Goal: Information Seeking & Learning: Learn about a topic

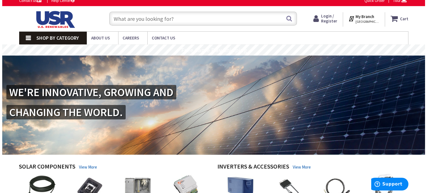
scroll to position [6, 0]
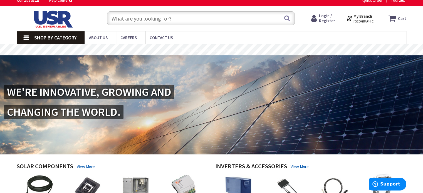
click at [364, 21] on span "[GEOGRAPHIC_DATA], [GEOGRAPHIC_DATA]" at bounding box center [366, 21] width 24 height 4
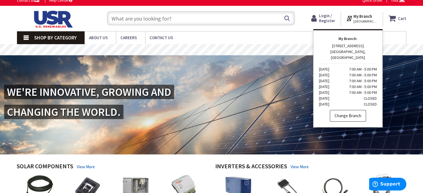
click at [350, 114] on link "Change Branch" at bounding box center [348, 116] width 36 height 12
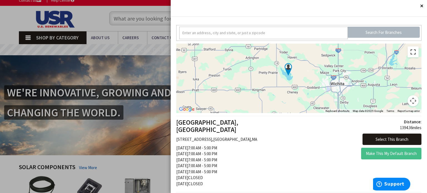
click at [409, 53] on button "Toggle fullscreen view" at bounding box center [413, 51] width 11 height 11
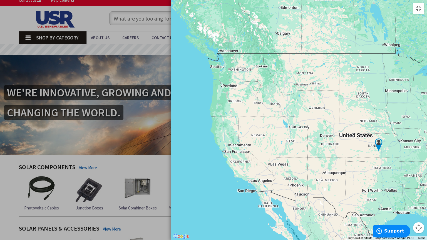
drag, startPoint x: 334, startPoint y: 161, endPoint x: 301, endPoint y: 155, distance: 33.9
click at [301, 155] on div at bounding box center [299, 120] width 257 height 240
click at [421, 9] on button "Toggle fullscreen view" at bounding box center [418, 8] width 11 height 11
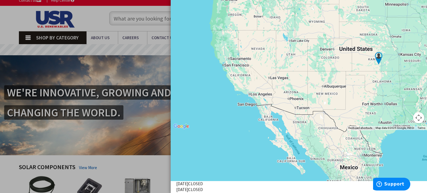
scroll to position [65, 0]
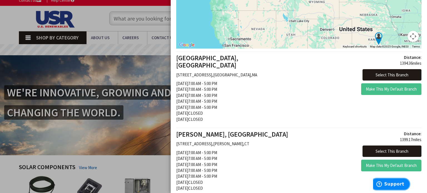
click at [390, 186] on span "Support" at bounding box center [395, 184] width 20 height 5
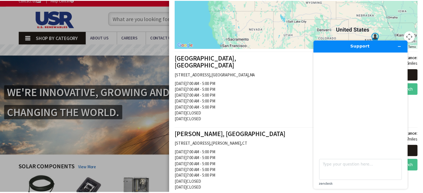
scroll to position [0, 0]
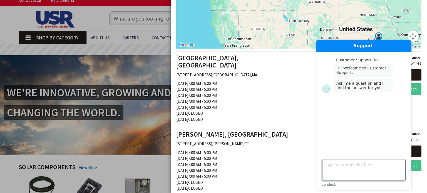
click at [350, 166] on textarea "Type your question here..." at bounding box center [364, 170] width 83 height 21
type textarea "Hello"
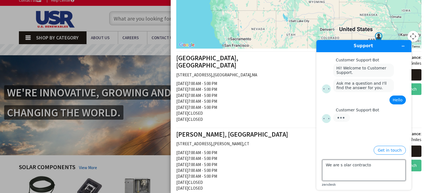
type textarea "We are s olar contractor"
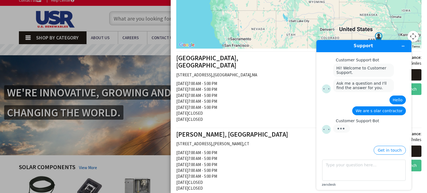
click at [98, 29] on div at bounding box center [213, 96] width 427 height 193
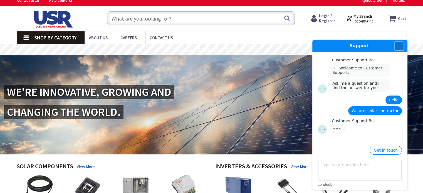
click at [402, 45] on button "Minimize widget" at bounding box center [399, 46] width 9 height 8
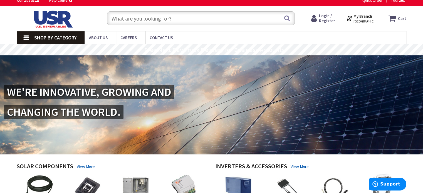
click at [58, 41] on span "Shop By Category" at bounding box center [55, 38] width 43 height 6
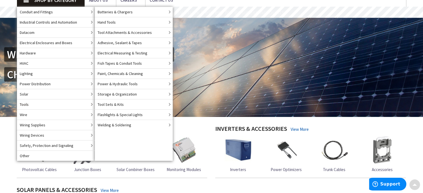
scroll to position [46, 0]
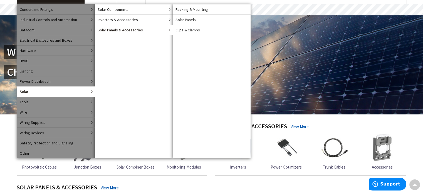
click at [125, 29] on span "Solar Panels & Accessories" at bounding box center [120, 30] width 45 height 6
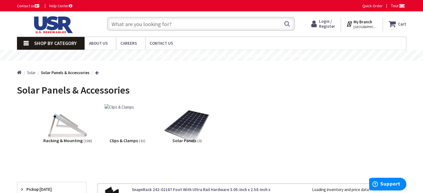
scroll to position [28, 0]
